Goal: Information Seeking & Learning: Learn about a topic

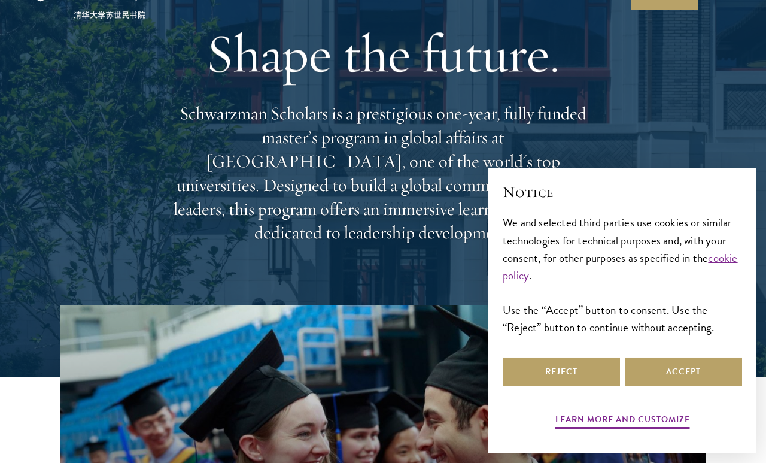
scroll to position [83, 0]
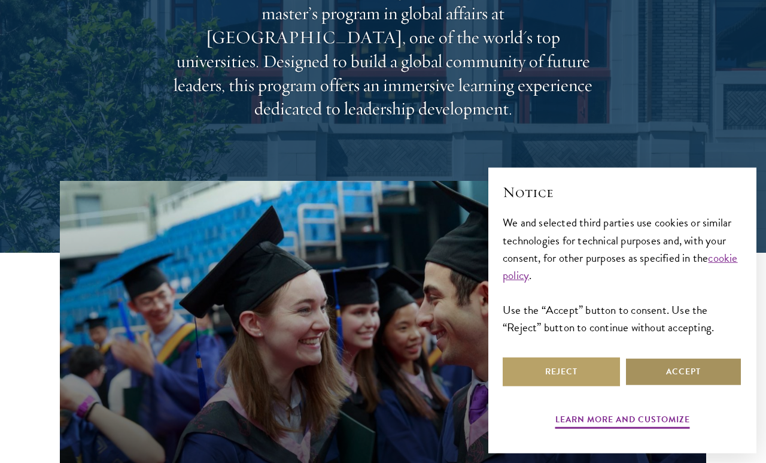
click at [669, 386] on button "Accept" at bounding box center [683, 371] width 117 height 29
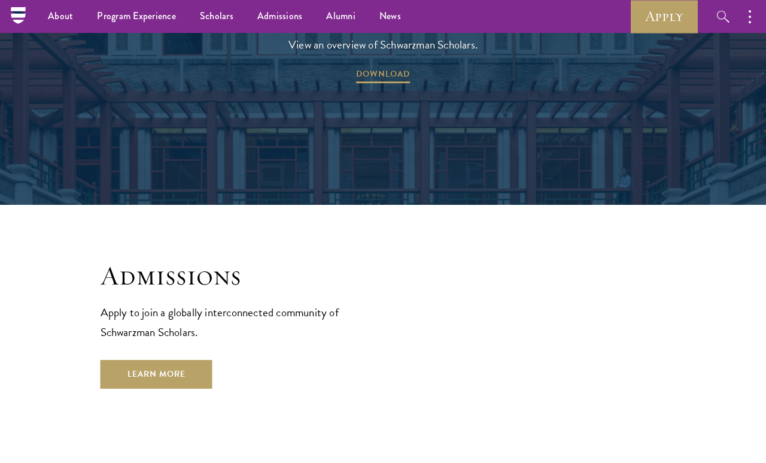
scroll to position [1766, 0]
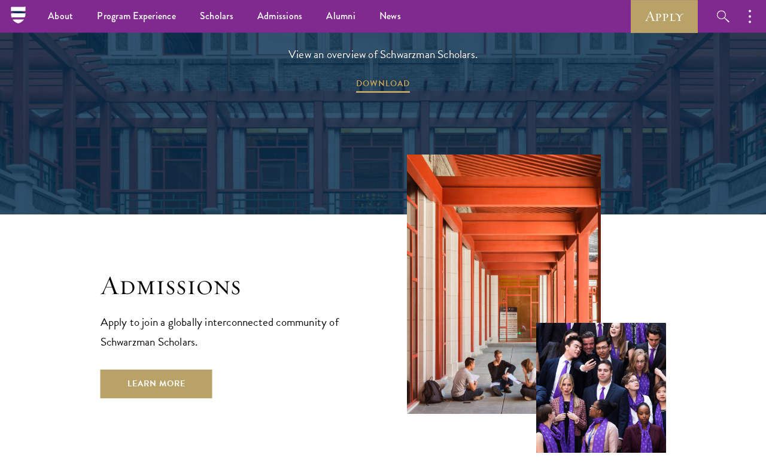
click at [143, 369] on link "Learn More" at bounding box center [157, 383] width 112 height 29
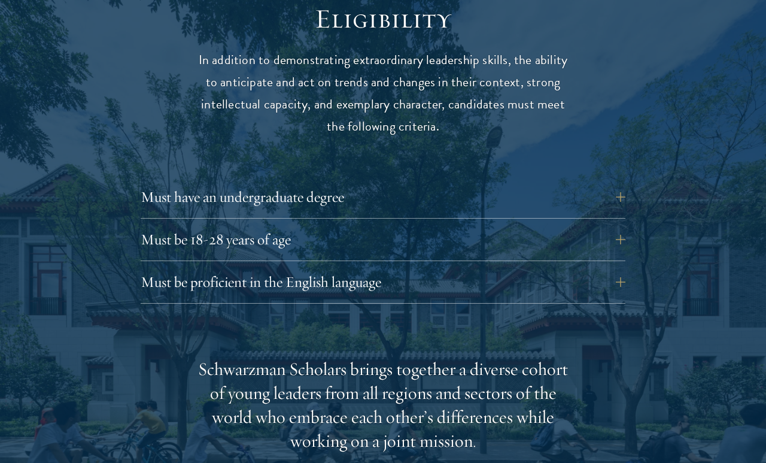
scroll to position [1580, 0]
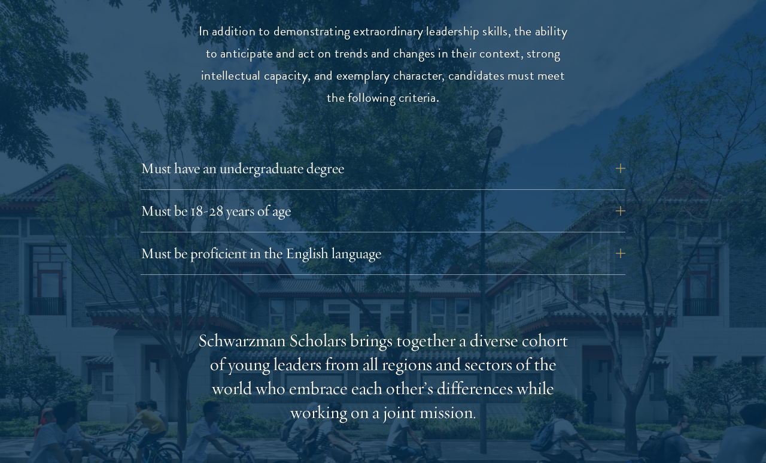
click at [154, 202] on button "Must be 18-28 years of age" at bounding box center [383, 210] width 485 height 29
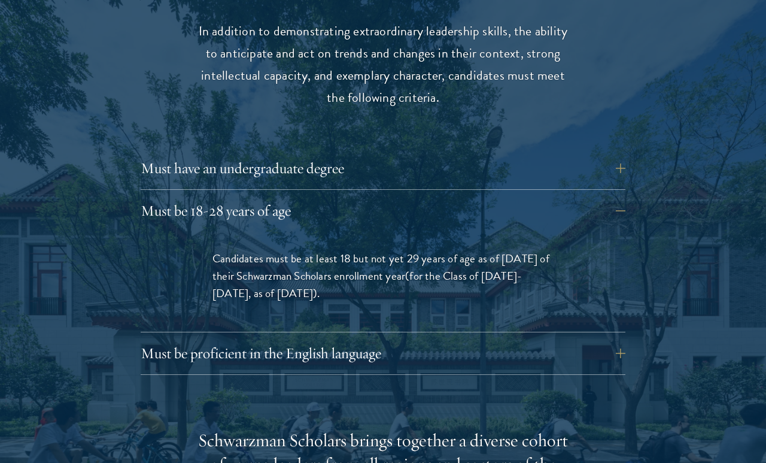
click at [157, 202] on button "Must be 18-28 years of age" at bounding box center [383, 210] width 485 height 29
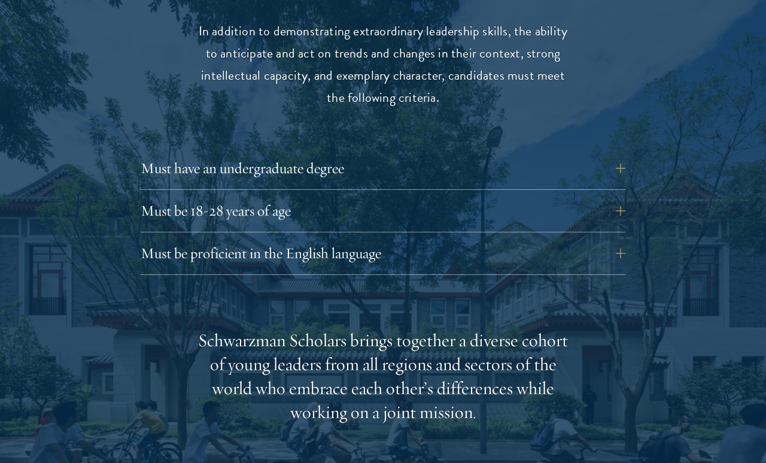
click at [159, 245] on button "Must be proficient in the English language" at bounding box center [383, 253] width 485 height 29
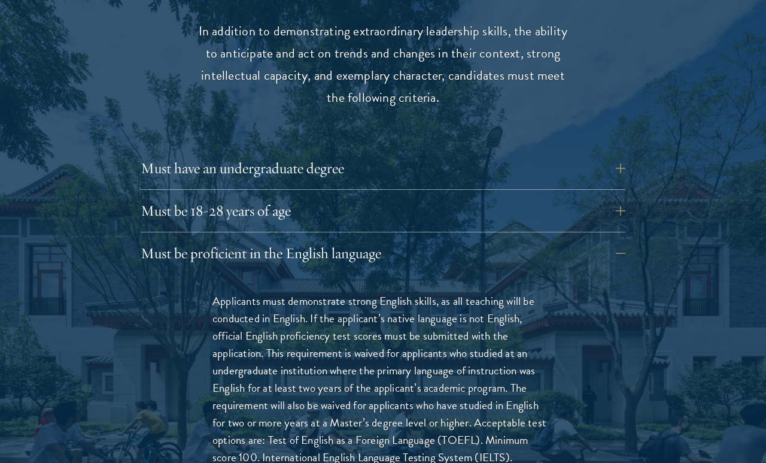
click at [166, 243] on button "Must be proficient in the English language" at bounding box center [383, 253] width 485 height 29
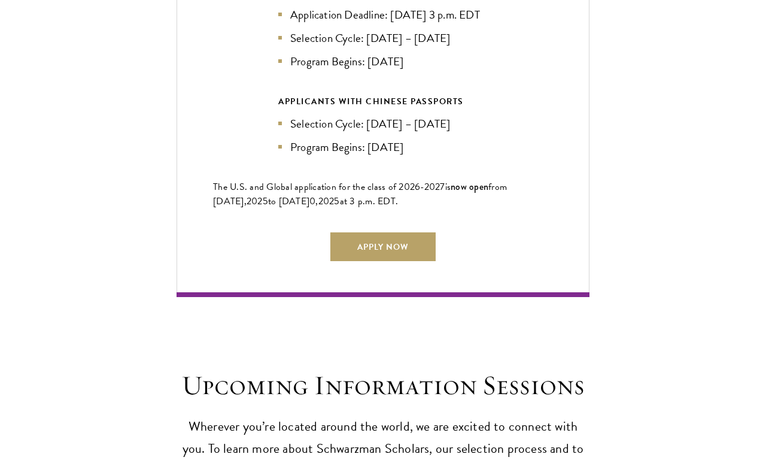
scroll to position [2726, 0]
click at [351, 253] on link "Apply Now" at bounding box center [383, 246] width 105 height 29
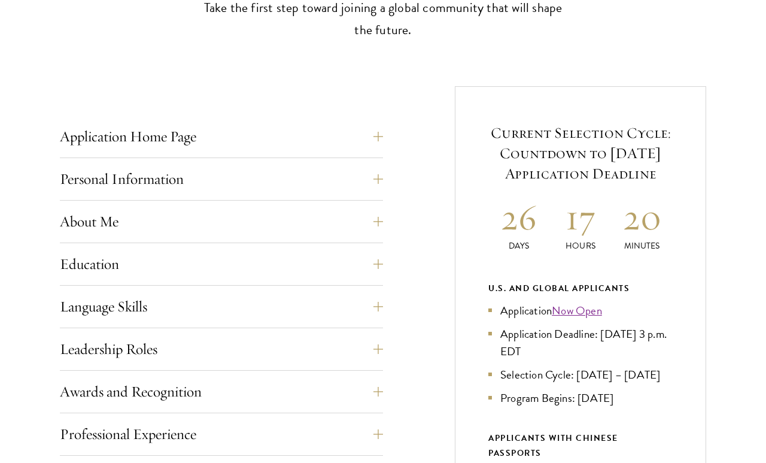
scroll to position [399, 0]
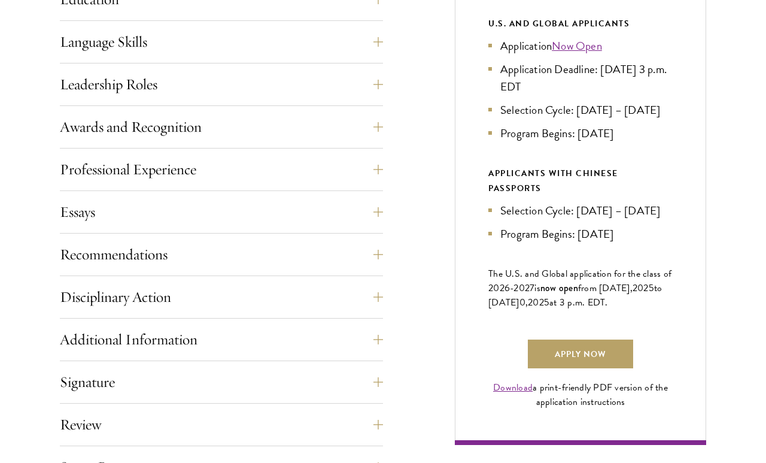
click at [113, 210] on button "Essays" at bounding box center [221, 212] width 323 height 29
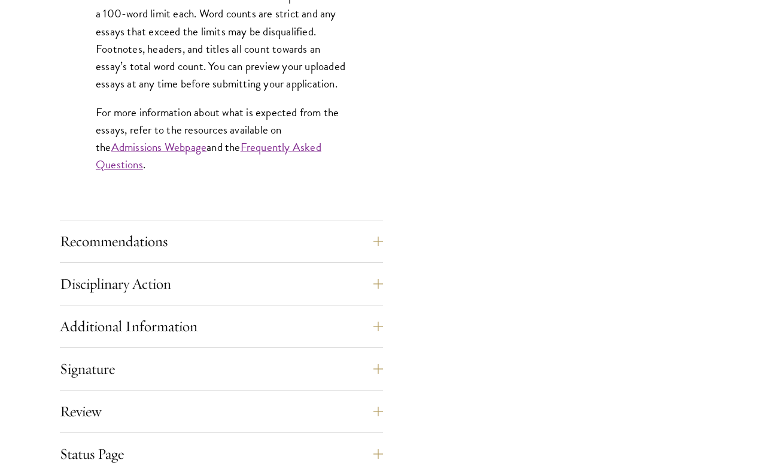
scroll to position [1117, 0]
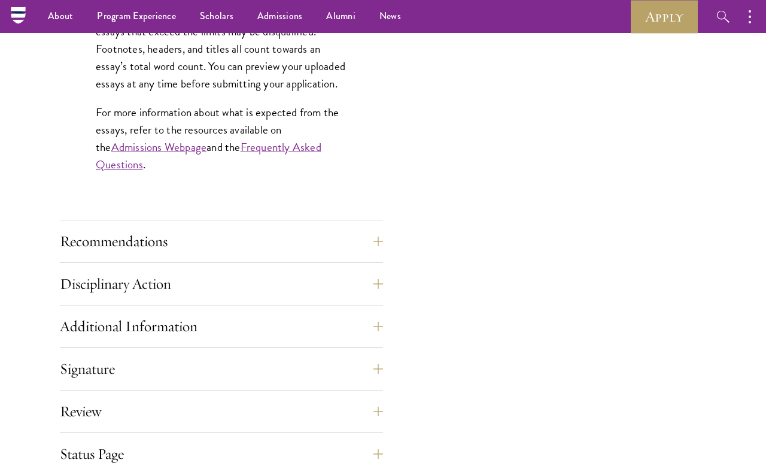
click at [118, 245] on button "Recommendations" at bounding box center [221, 241] width 323 height 29
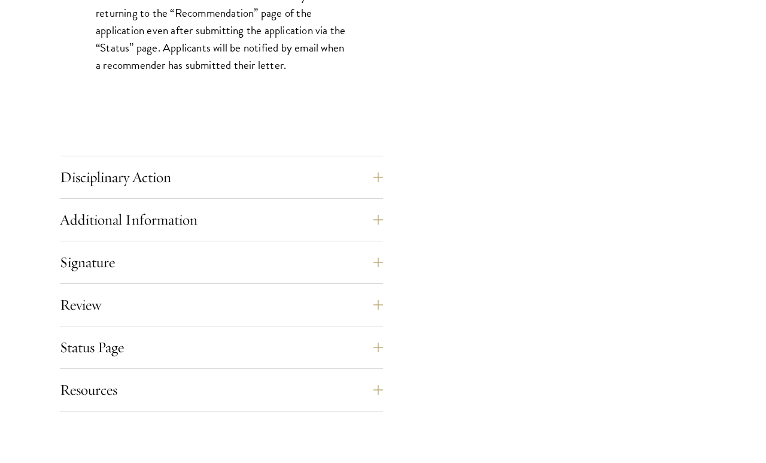
scroll to position [1833, 0]
click at [110, 174] on button "Disciplinary Action" at bounding box center [221, 176] width 323 height 29
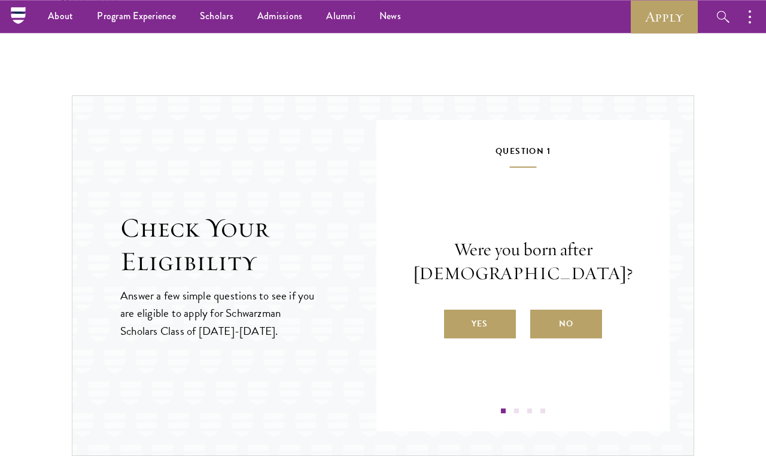
scroll to position [1268, 0]
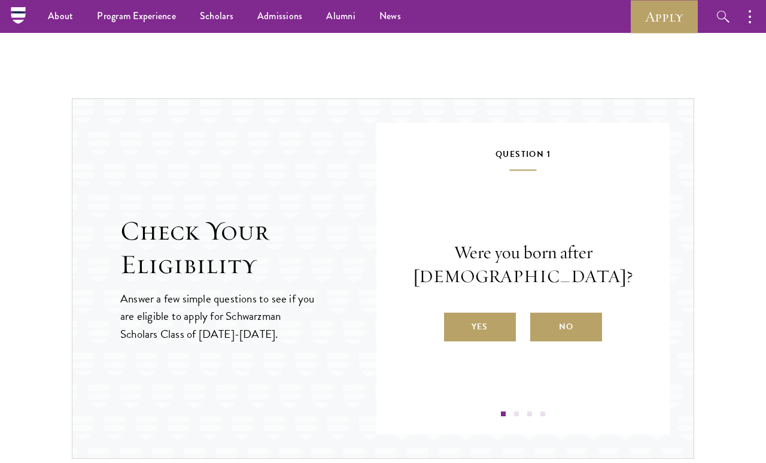
click at [477, 326] on label "Yes" at bounding box center [480, 327] width 72 height 29
click at [455, 325] on input "Yes" at bounding box center [449, 319] width 11 height 11
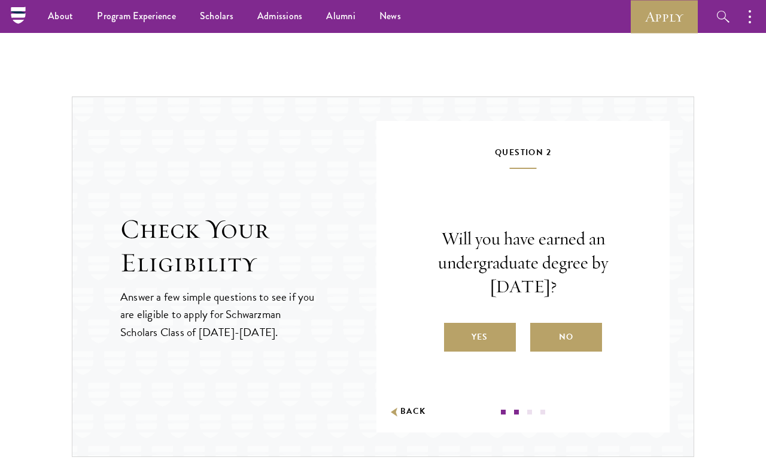
scroll to position [1269, 0]
click at [466, 337] on label "Yes" at bounding box center [480, 337] width 72 height 29
click at [455, 335] on input "Yes" at bounding box center [449, 330] width 11 height 11
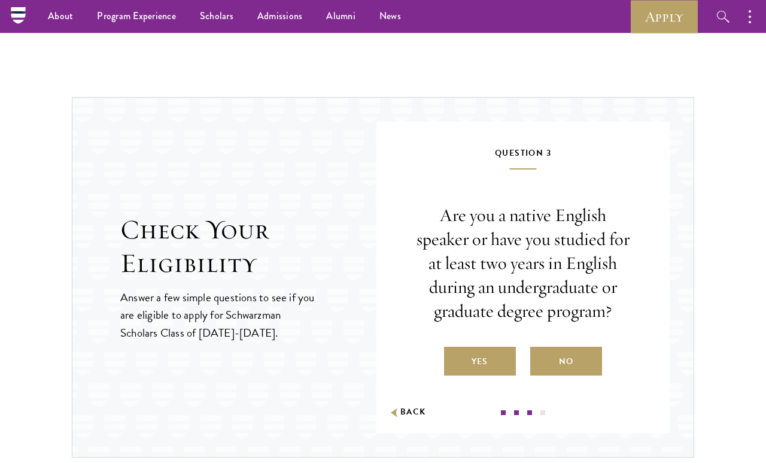
click at [454, 348] on input "Yes" at bounding box center [449, 353] width 11 height 11
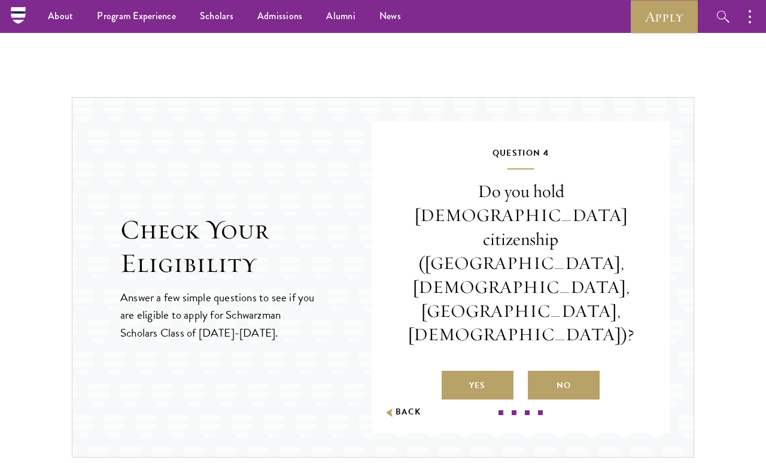
click at [568, 371] on label "No" at bounding box center [564, 385] width 72 height 29
click at [539, 372] on input "No" at bounding box center [533, 377] width 11 height 11
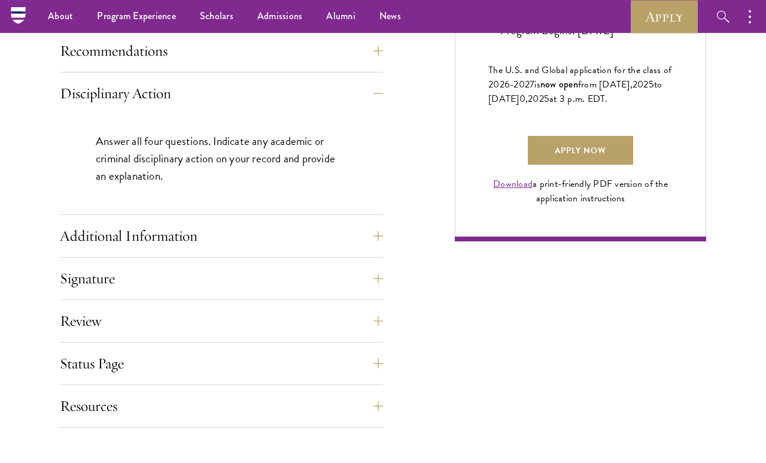
scroll to position [866, 0]
click at [108, 237] on button "Additional Information" at bounding box center [221, 236] width 323 height 29
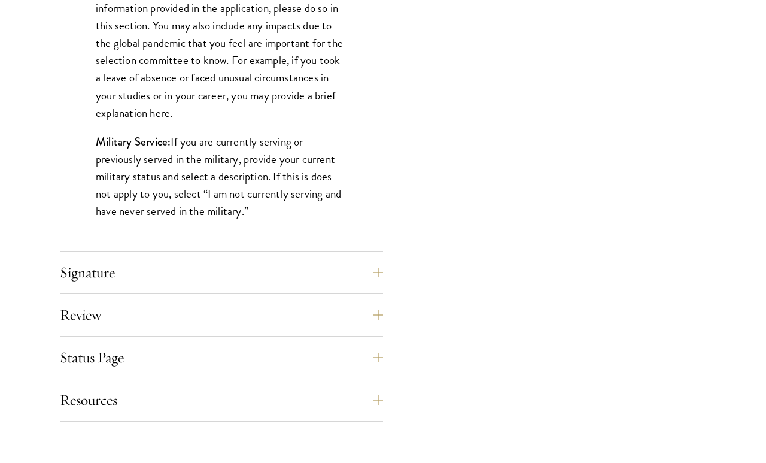
scroll to position [1192, 0]
click at [110, 271] on button "Signature" at bounding box center [221, 272] width 323 height 29
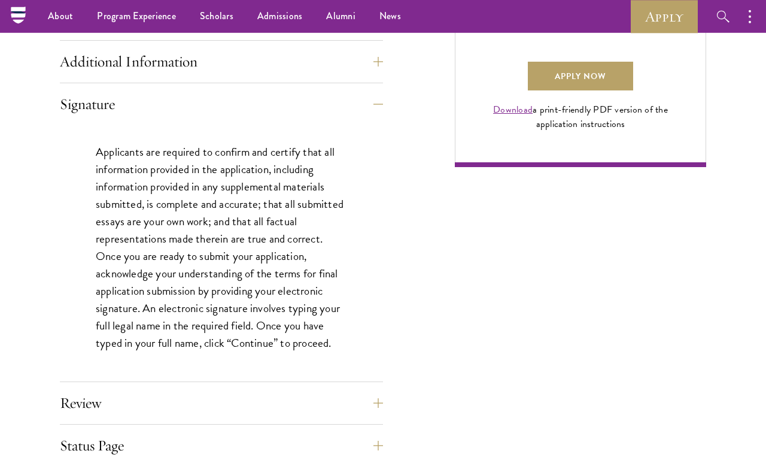
scroll to position [933, 0]
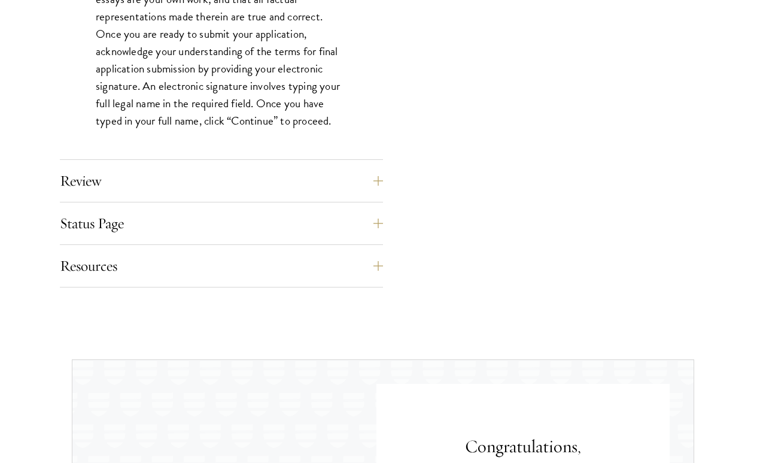
click at [98, 176] on button "Review" at bounding box center [221, 180] width 323 height 29
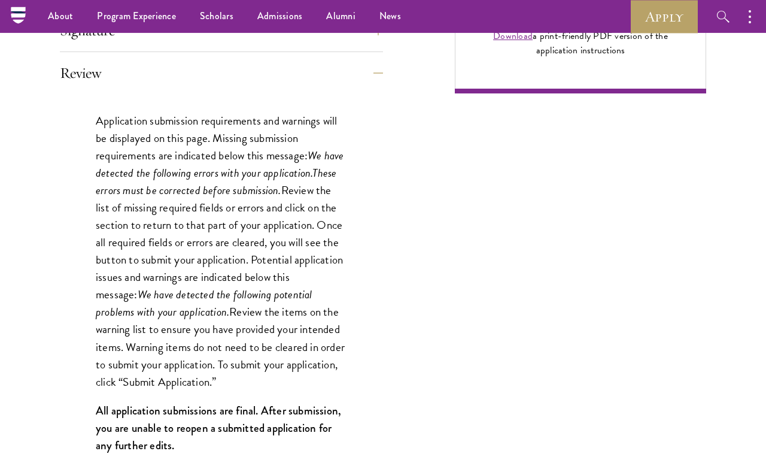
scroll to position [1015, 0]
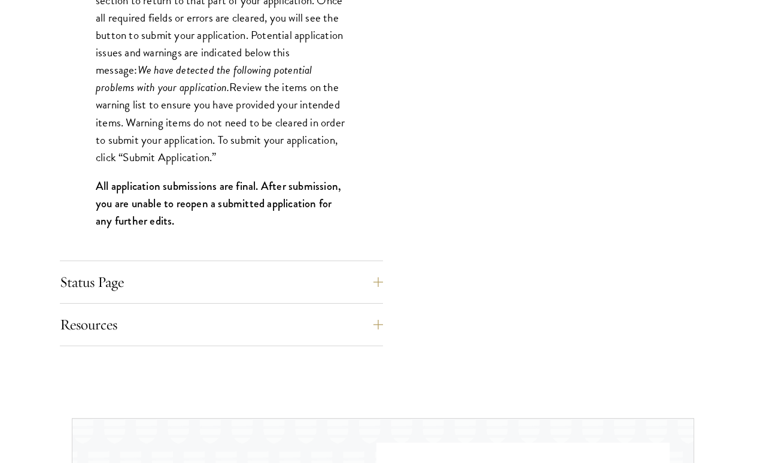
click at [110, 280] on button "Status Page" at bounding box center [221, 282] width 323 height 29
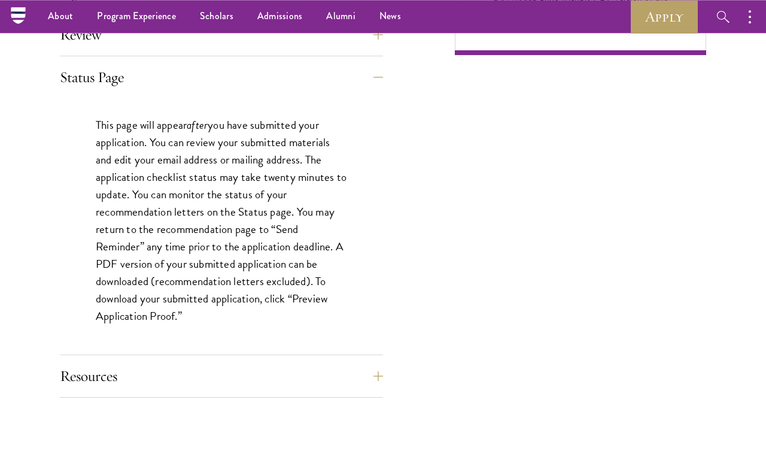
scroll to position [1052, 0]
click at [111, 375] on button "Resources" at bounding box center [221, 376] width 323 height 29
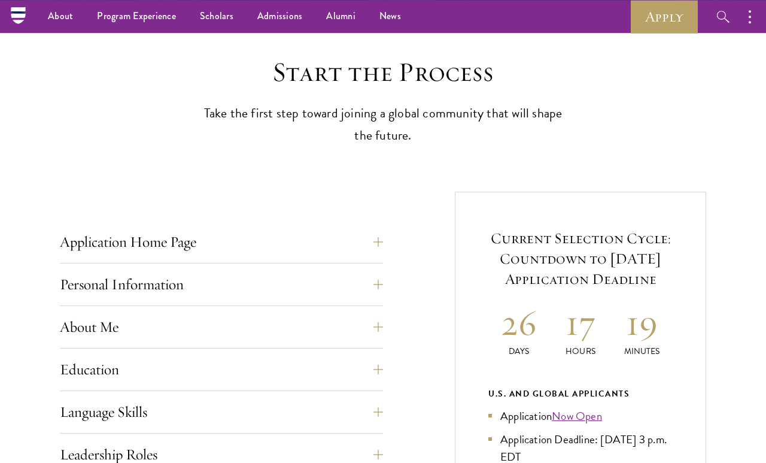
scroll to position [0, 0]
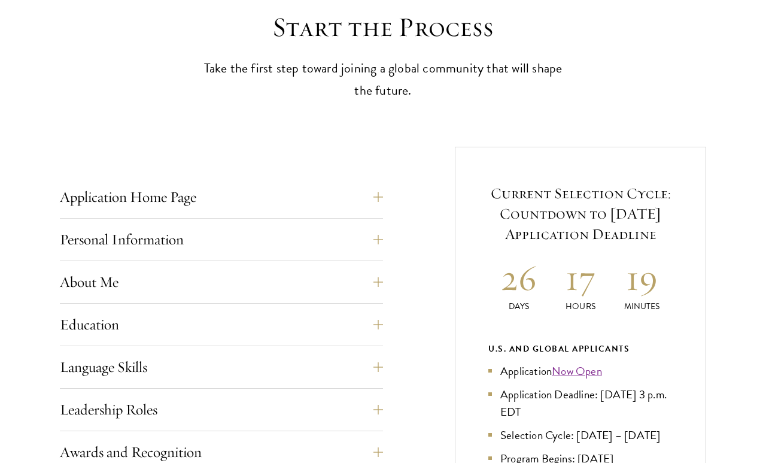
click at [110, 242] on button "Personal Information" at bounding box center [221, 239] width 323 height 29
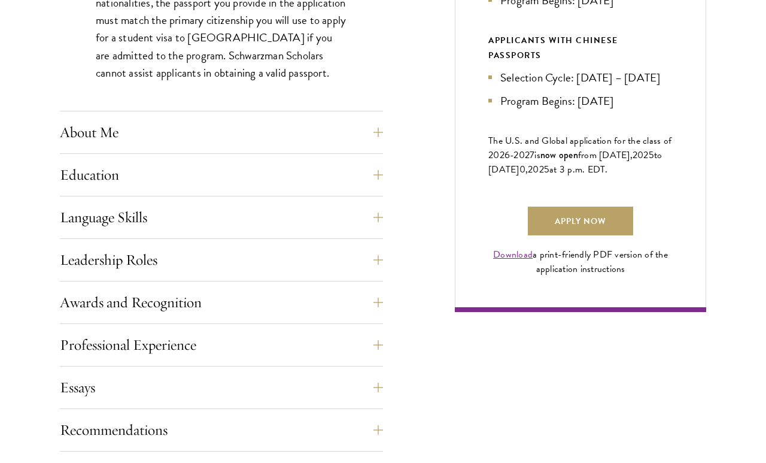
click at [99, 177] on button "Education" at bounding box center [221, 174] width 323 height 29
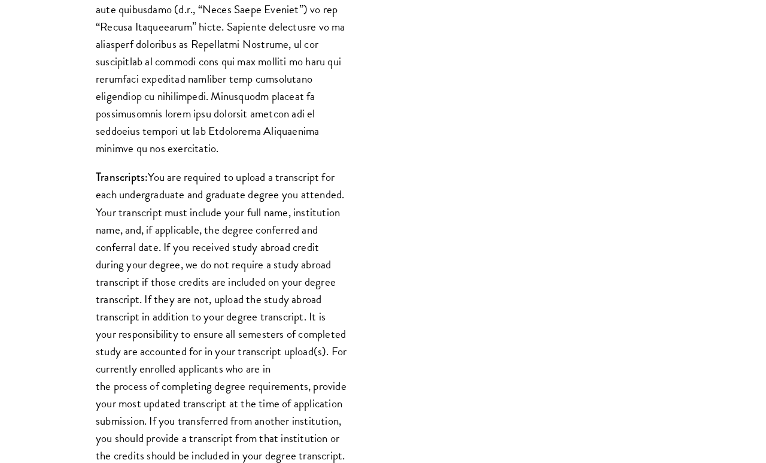
scroll to position [1315, 0]
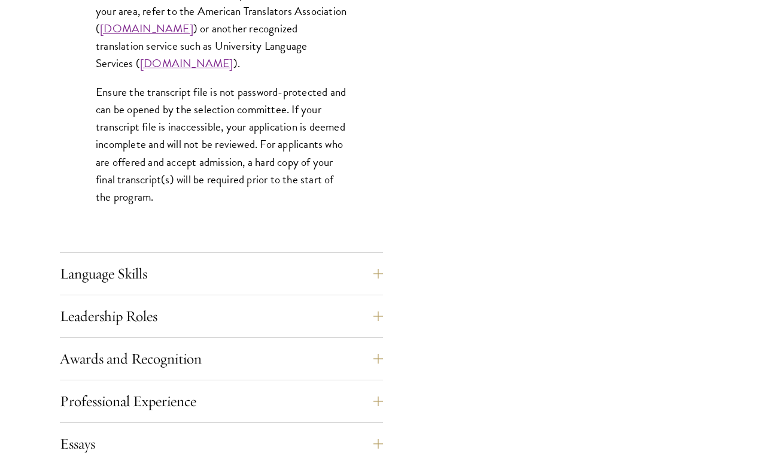
click at [114, 269] on button "Language Skills" at bounding box center [221, 273] width 323 height 29
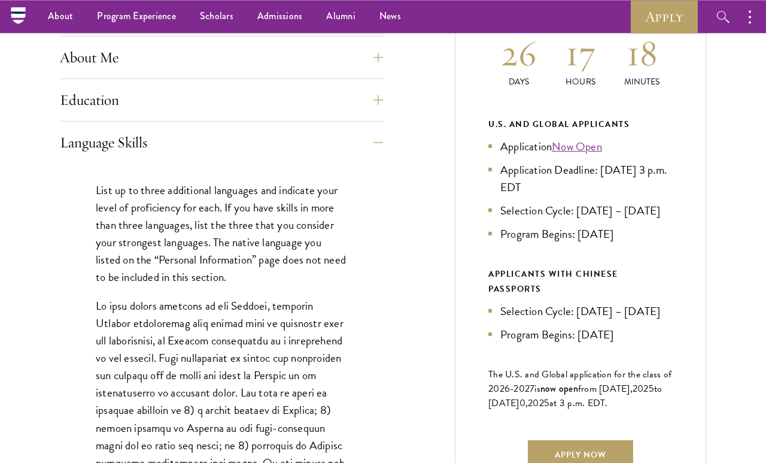
scroll to position [566, 0]
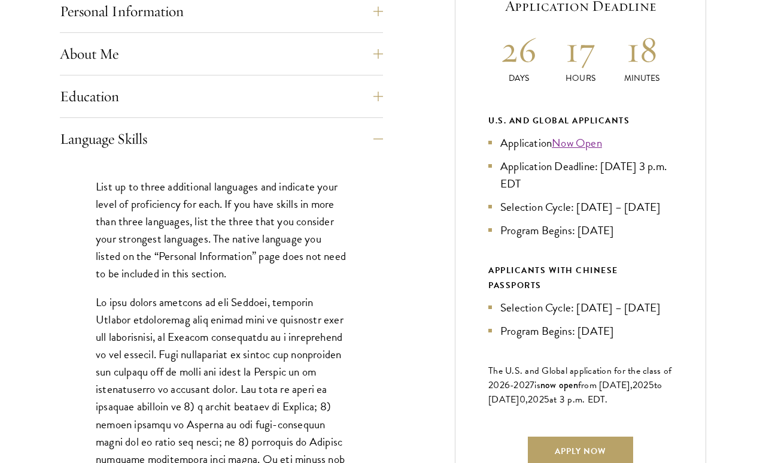
click at [113, 142] on button "Language Skills" at bounding box center [221, 139] width 323 height 29
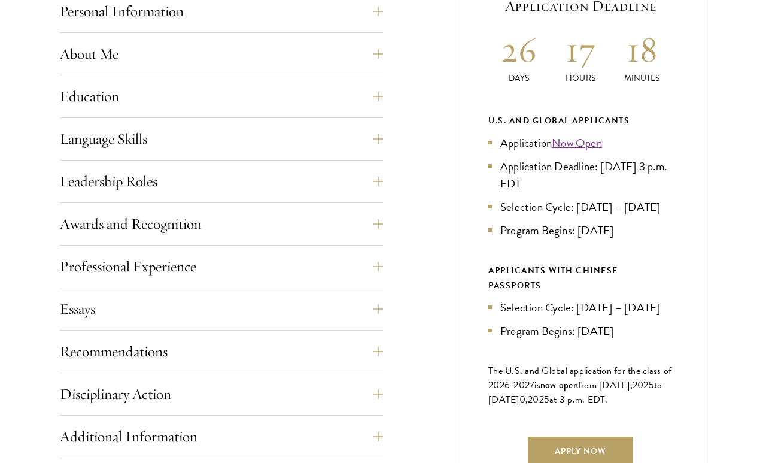
click at [92, 177] on button "Leadership Roles" at bounding box center [221, 181] width 323 height 29
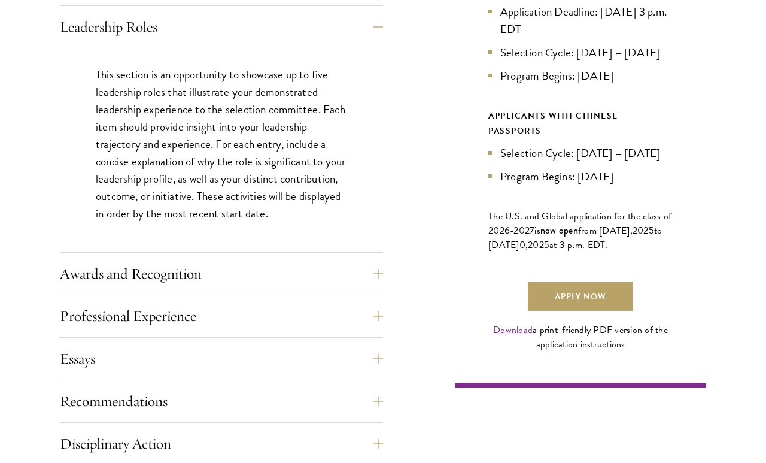
scroll to position [721, 0]
click at [103, 274] on button "Awards and Recognition" at bounding box center [221, 273] width 323 height 29
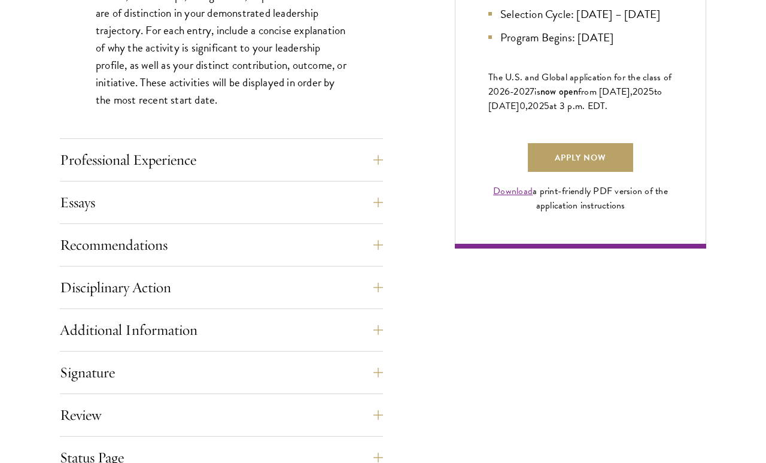
scroll to position [859, 0]
click at [140, 163] on button "Professional Experience" at bounding box center [221, 159] width 323 height 29
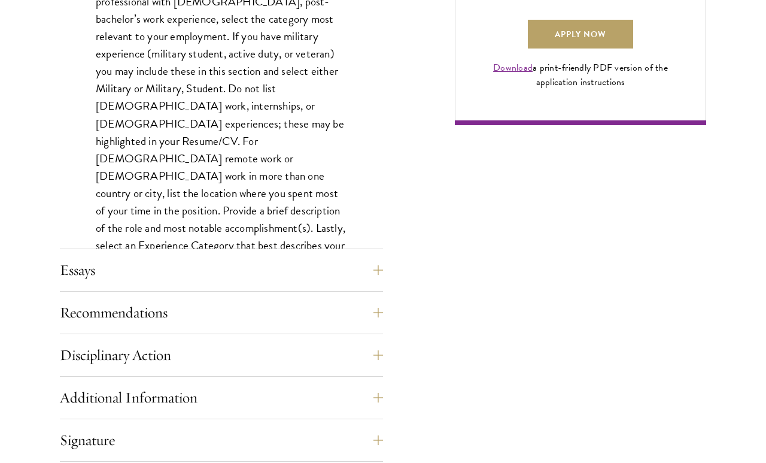
click at [104, 282] on button "Essays" at bounding box center [221, 270] width 323 height 29
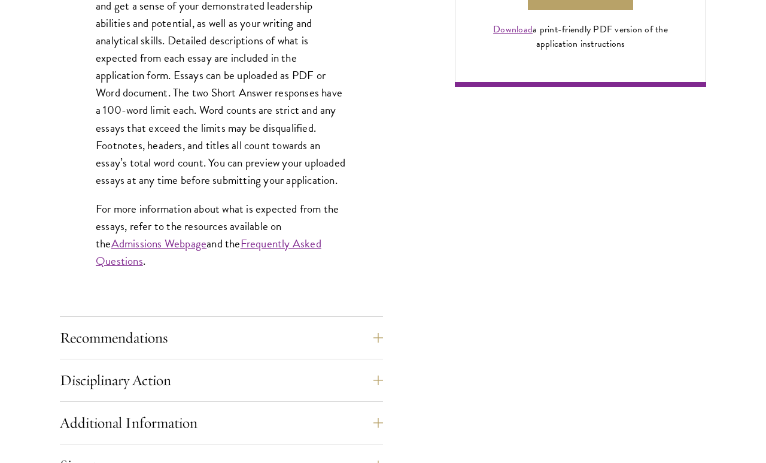
scroll to position [1021, 0]
click at [125, 251] on link "Admissions Webpage" at bounding box center [159, 242] width 96 height 17
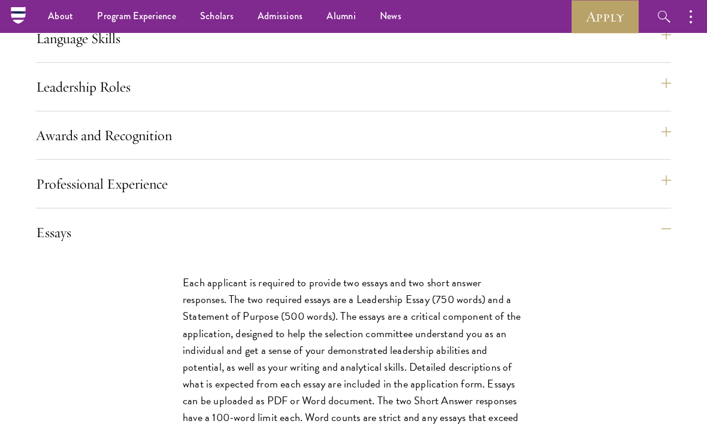
scroll to position [1220, 0]
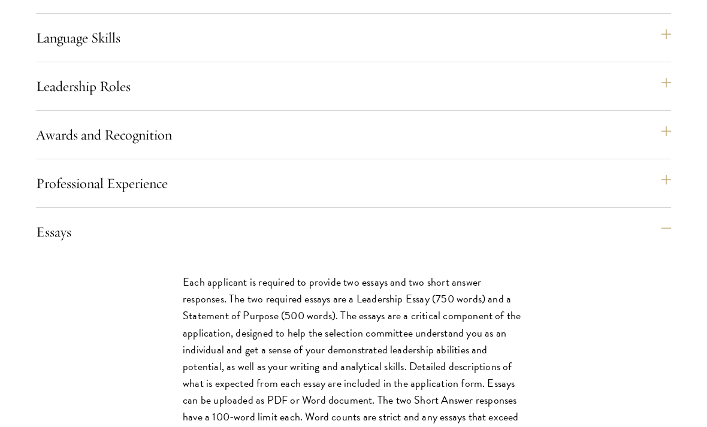
click at [66, 101] on button "Leadership Roles" at bounding box center [353, 86] width 635 height 29
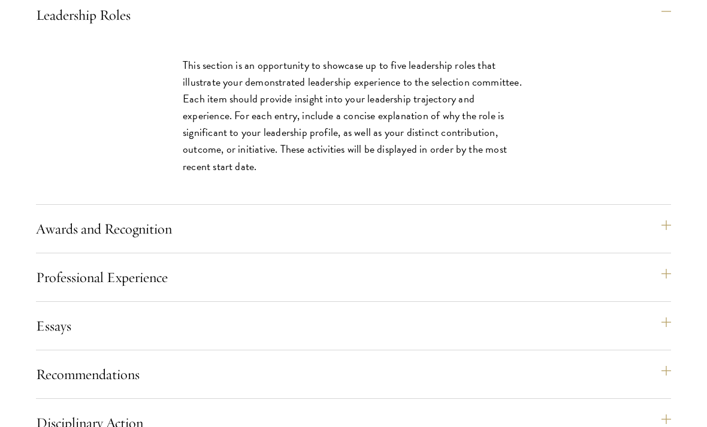
scroll to position [1291, 0]
click at [114, 243] on button "Awards and Recognition" at bounding box center [353, 228] width 635 height 29
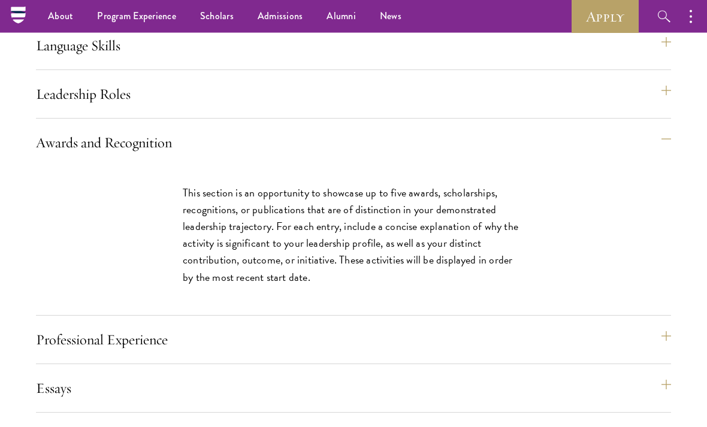
scroll to position [1212, 0]
click at [95, 108] on button "Leadership Roles" at bounding box center [353, 94] width 635 height 29
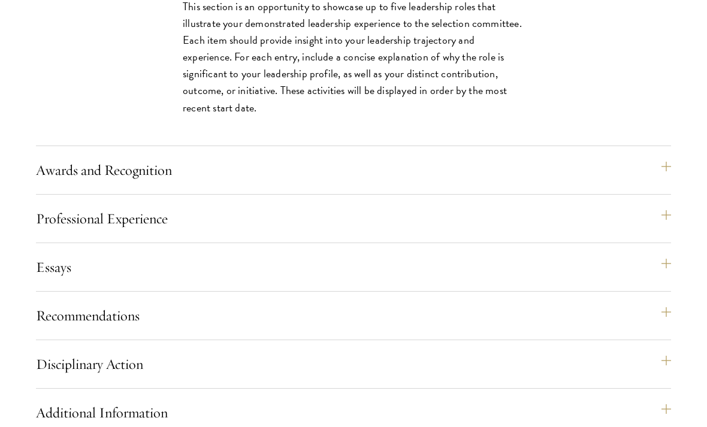
click at [146, 234] on button "Professional Experience" at bounding box center [353, 219] width 635 height 29
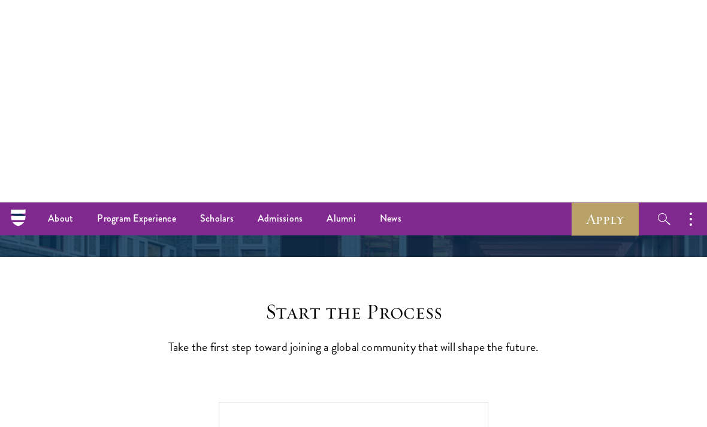
scroll to position [0, 0]
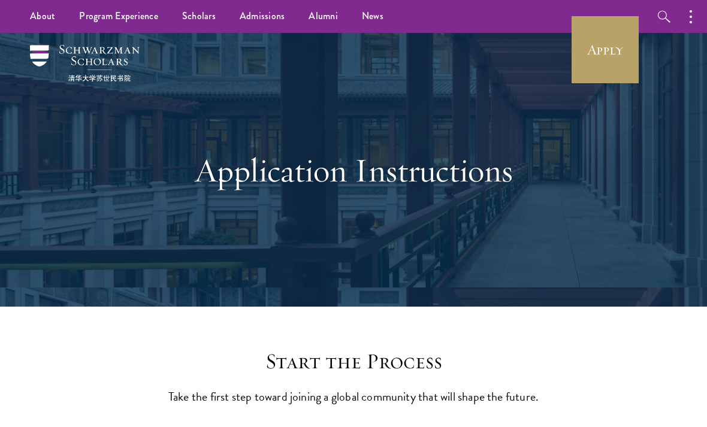
click at [308, 14] on link "Alumni" at bounding box center [322, 16] width 53 height 33
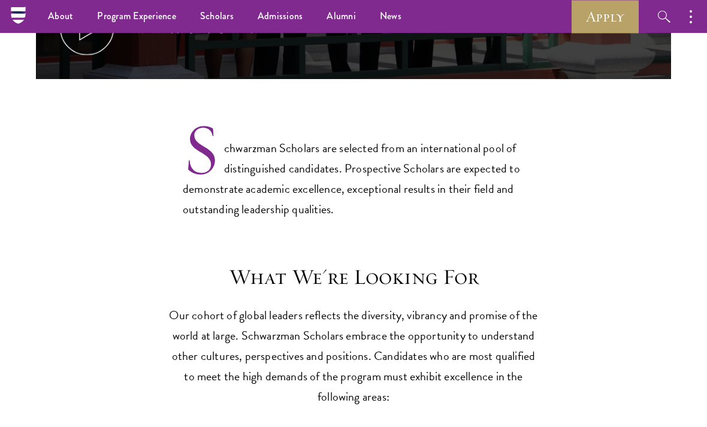
scroll to position [857, 0]
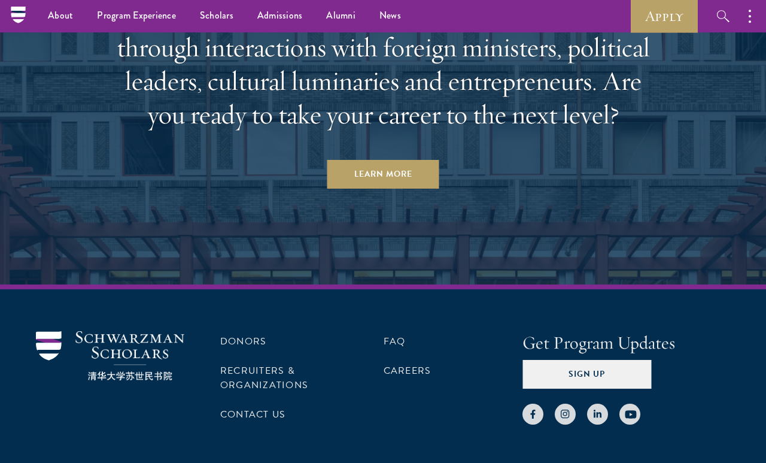
scroll to position [5140, 0]
